Goal: Task Accomplishment & Management: Manage account settings

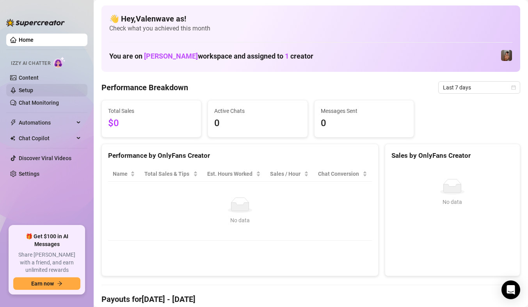
click at [33, 91] on link "Setup" at bounding box center [26, 90] width 14 height 6
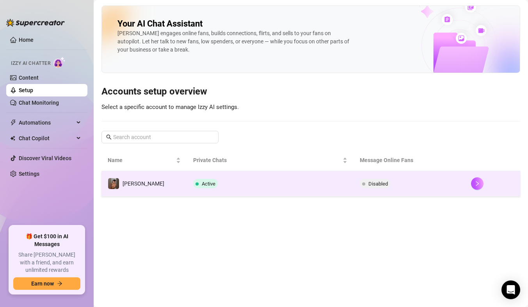
drag, startPoint x: 160, startPoint y: 181, endPoint x: 156, endPoint y: 181, distance: 4.3
click at [156, 181] on td "[PERSON_NAME]" at bounding box center [143, 183] width 85 height 25
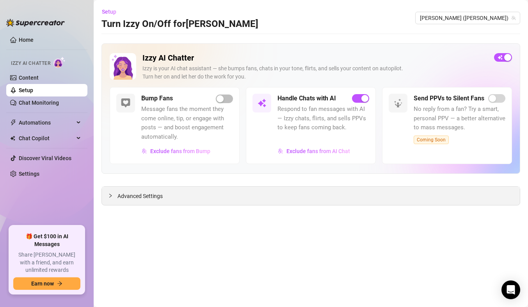
click at [157, 197] on span "Advanced Settings" at bounding box center [139, 195] width 45 height 9
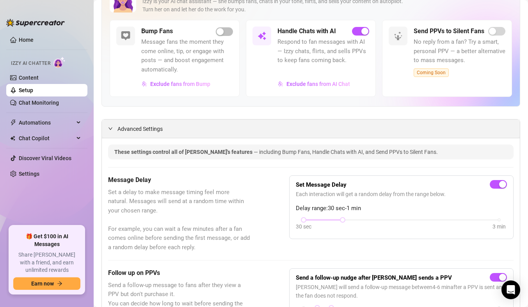
scroll to position [67, 0]
click at [34, 99] on link "Chat Monitoring" at bounding box center [39, 102] width 40 height 6
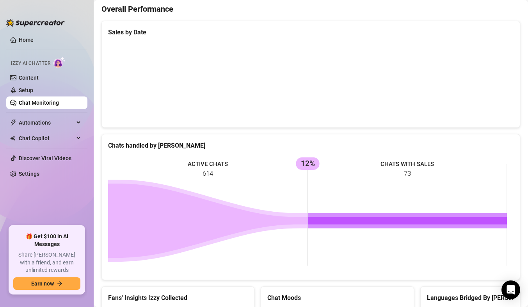
scroll to position [202, 0]
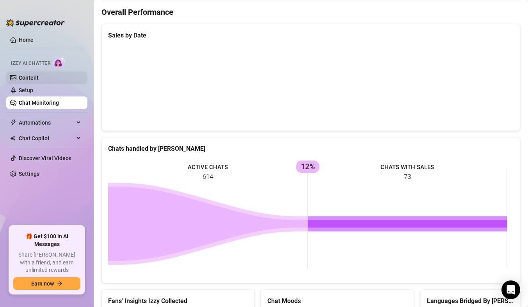
click at [39, 77] on link "Content" at bounding box center [29, 77] width 20 height 6
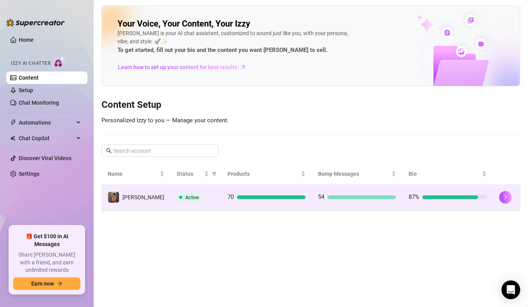
click at [177, 200] on span "Active" at bounding box center [189, 196] width 25 height 9
